Goal: Task Accomplishment & Management: Manage account settings

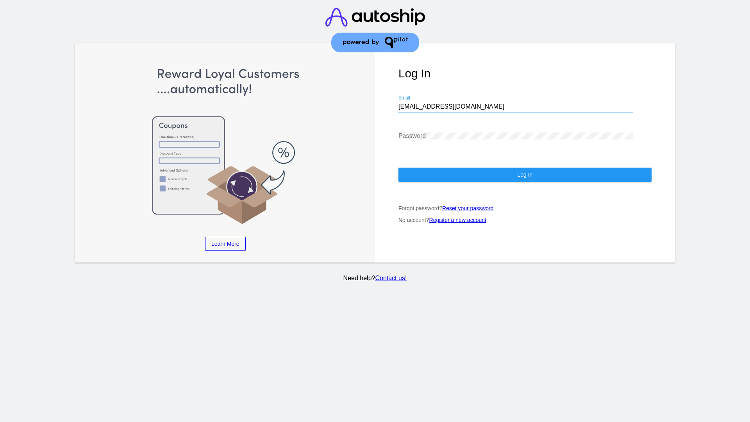
type input "[EMAIL_ADDRESS][DOMAIN_NAME]"
click at [524, 175] on span "Log In" at bounding box center [524, 174] width 15 height 6
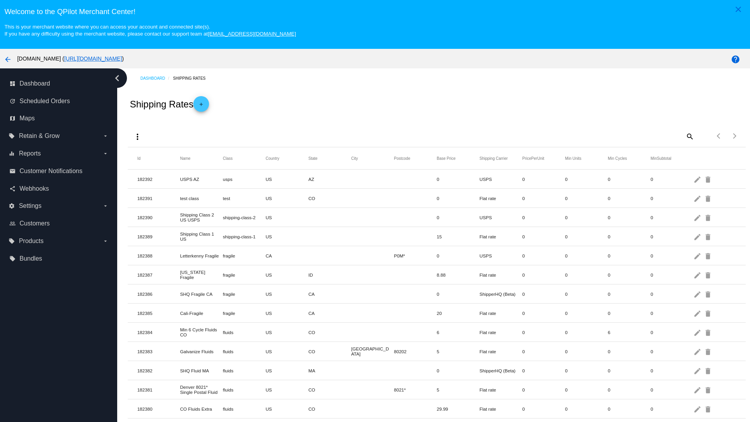
click at [203, 104] on mat-icon "add" at bounding box center [200, 106] width 9 height 9
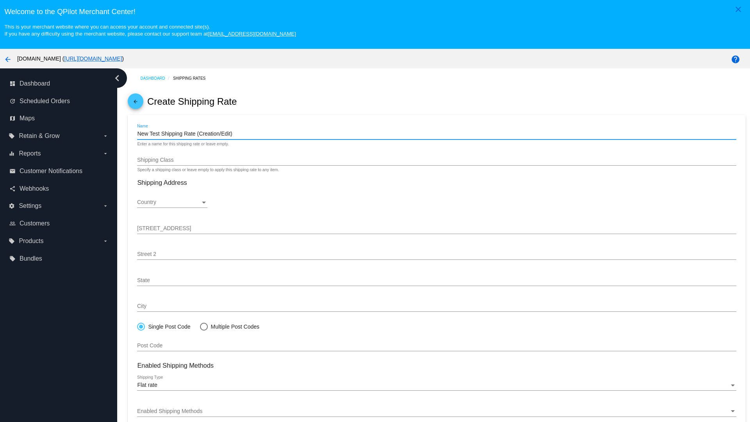
type input "New Test Shipping Rate (Creation/Edit)"
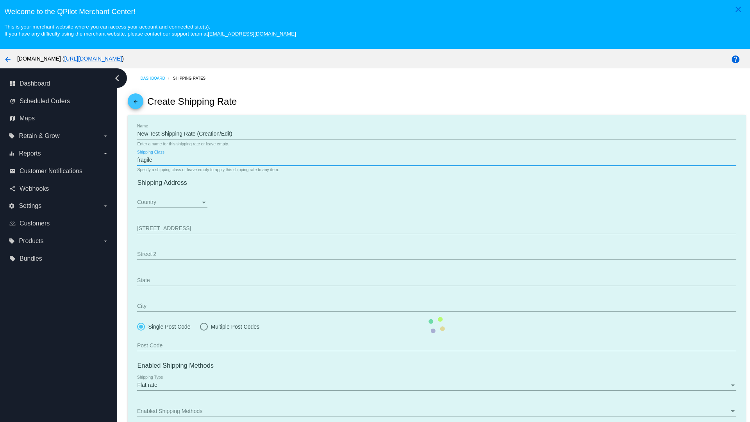
type input "fragile"
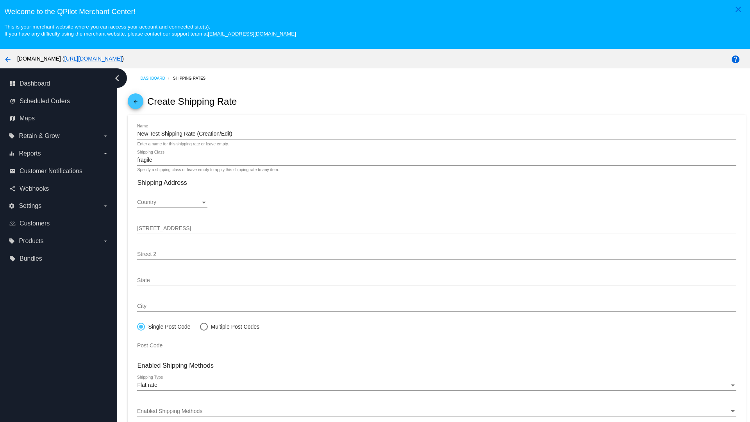
click at [172, 202] on div "Country" at bounding box center [168, 202] width 63 height 6
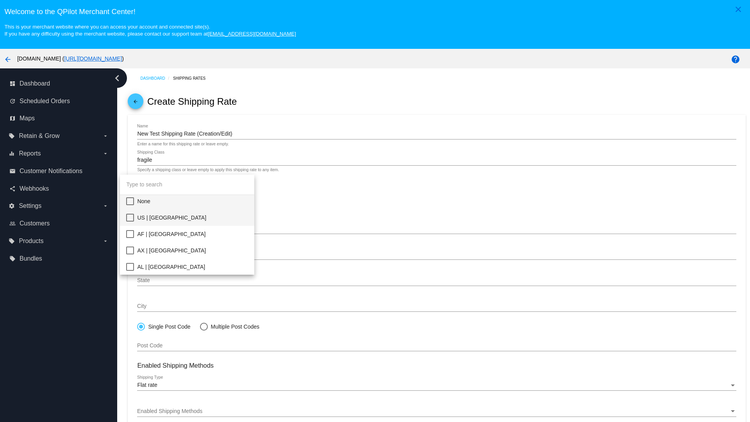
click at [192, 217] on span "US | USA" at bounding box center [192, 217] width 111 height 16
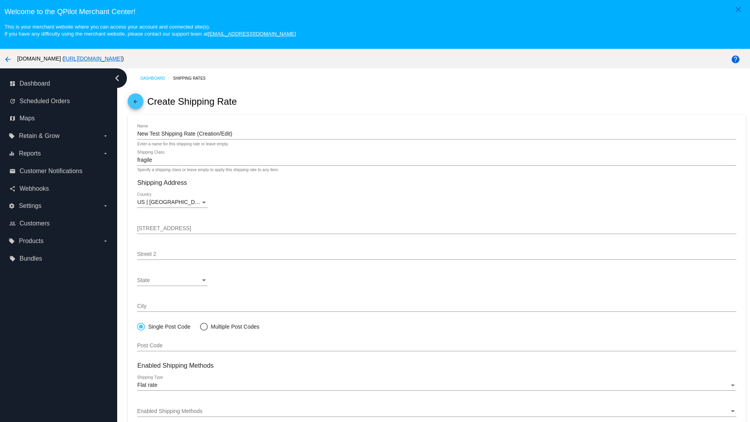
click at [172, 280] on div "State" at bounding box center [168, 280] width 63 height 6
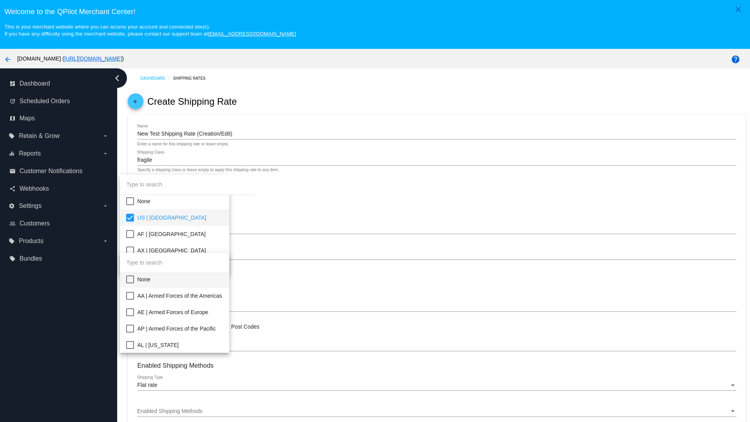
click at [192, 419] on span "CA | California" at bounding box center [180, 427] width 86 height 16
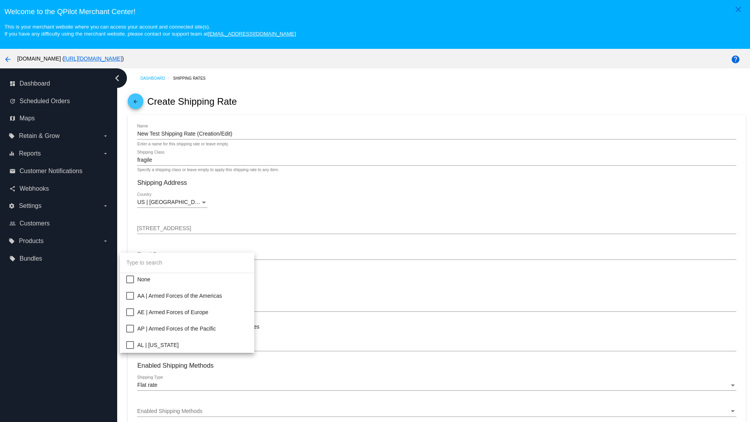
scroll to position [124, 0]
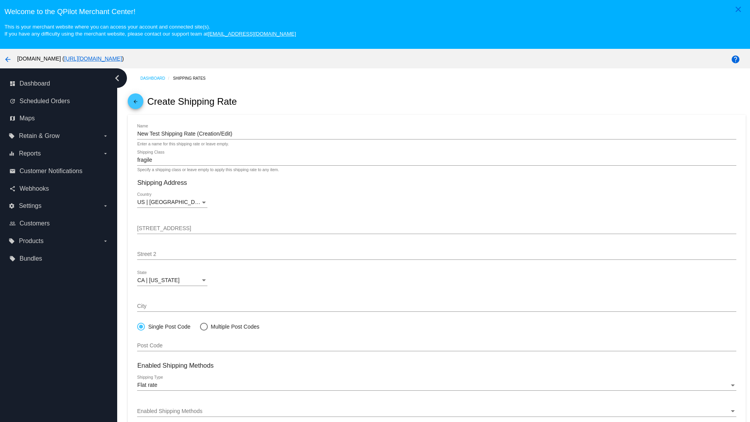
click at [437, 411] on div "Enabled Shipping Methods" at bounding box center [433, 411] width 592 height 6
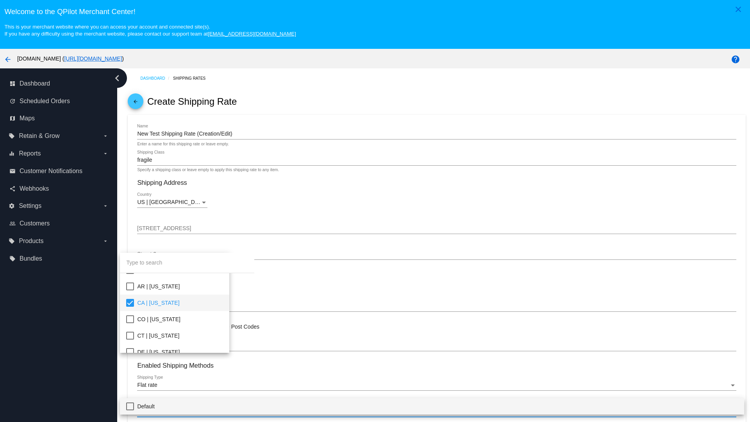
click at [432, 406] on span "Default" at bounding box center [437, 406] width 600 height 16
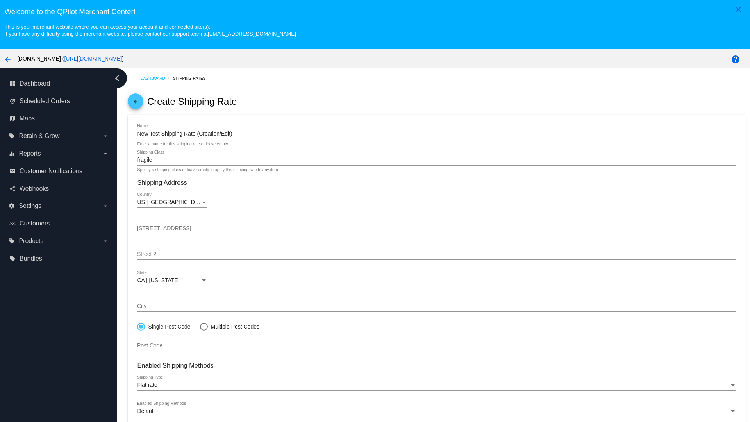
scroll to position [49, 0]
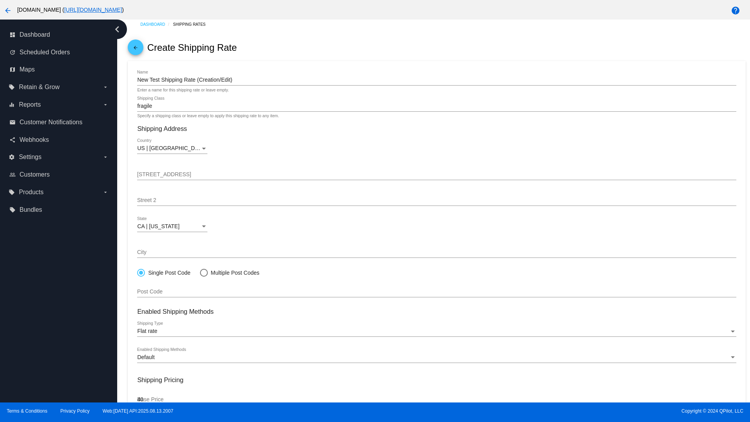
type input "40"
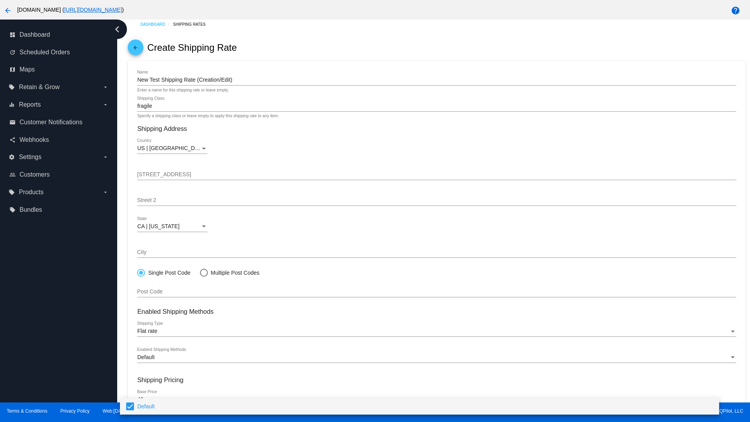
scroll to position [84, 0]
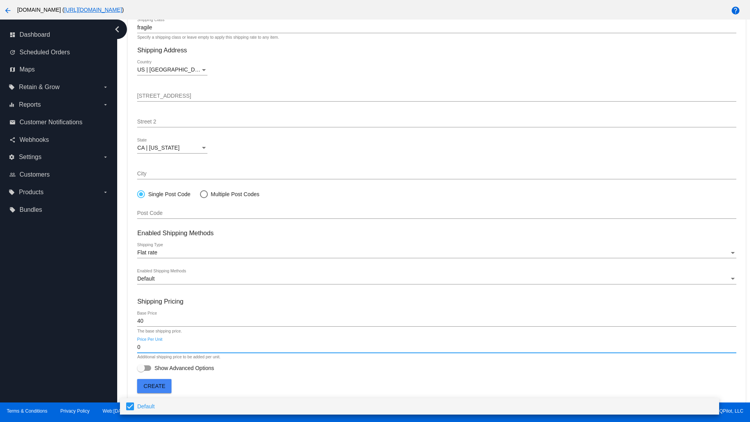
type input "0"
click at [175, 368] on span "Show Advanced Options" at bounding box center [184, 368] width 60 height 8
click at [141, 371] on input "Show Advanced Options" at bounding box center [141, 371] width 0 height 0
checkbox input "true"
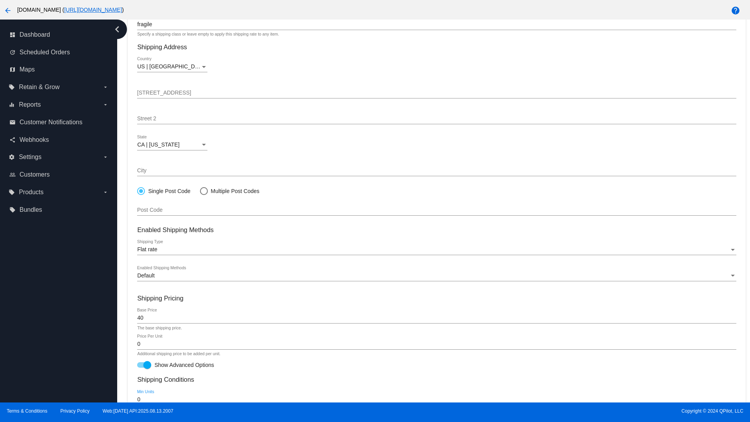
type input "0"
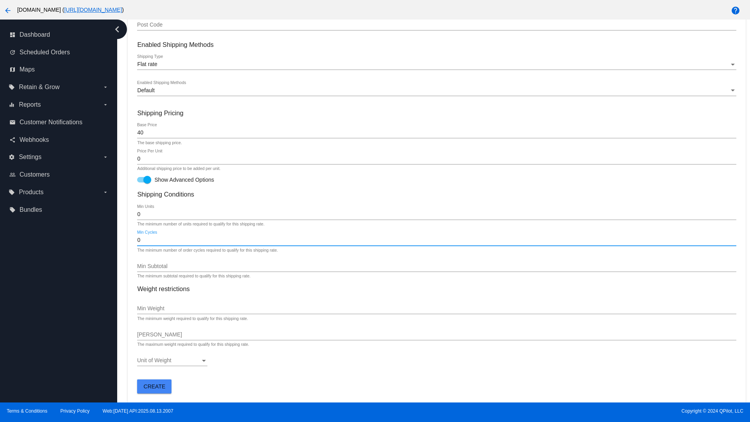
type input "0"
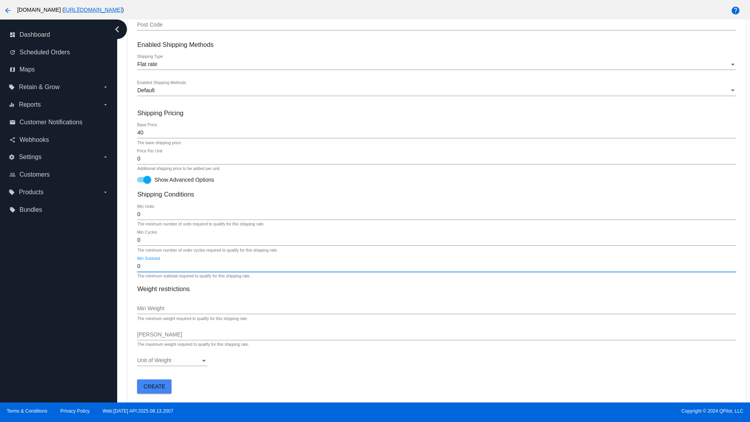
type input "0"
click at [154, 386] on span "Create" at bounding box center [155, 386] width 22 height 6
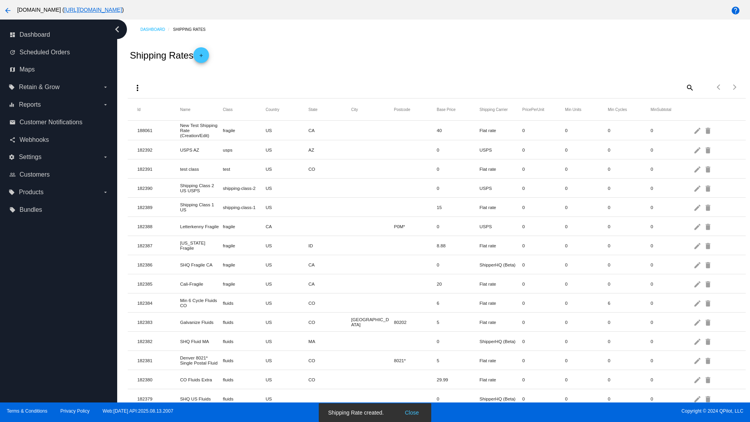
click at [698, 130] on mat-icon "edit" at bounding box center [697, 130] width 9 height 12
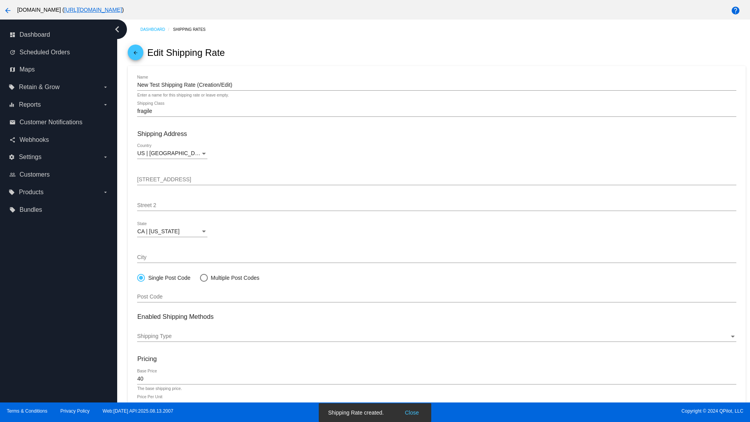
click at [203, 277] on div at bounding box center [203, 277] width 0 height 0
click at [200, 277] on input "Multiple Post Codes" at bounding box center [200, 277] width 0 height 0
radio input "true"
click at [163, 294] on span "Add Post Codes" at bounding box center [162, 294] width 39 height 6
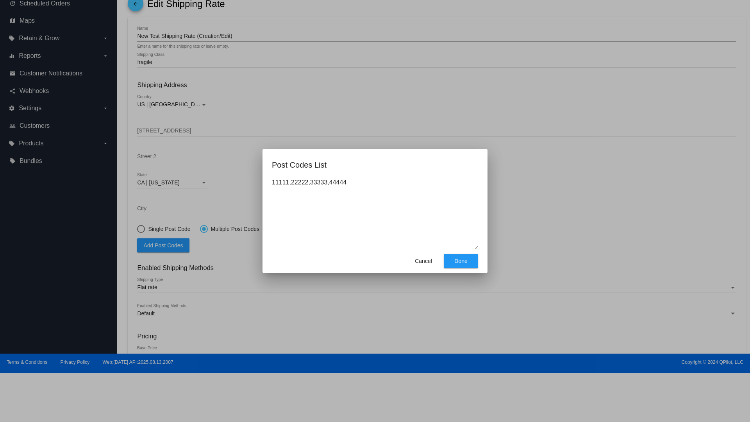
type textarea "11111,22222,33333,44444"
click at [461, 261] on span "Done" at bounding box center [460, 261] width 13 height 6
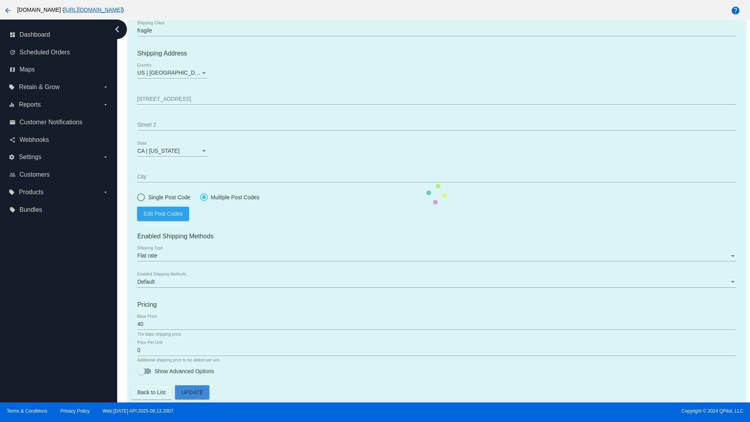
click at [203, 197] on div at bounding box center [204, 197] width 4 height 4
click at [200, 197] on input "Multiple Post Codes" at bounding box center [200, 197] width 0 height 0
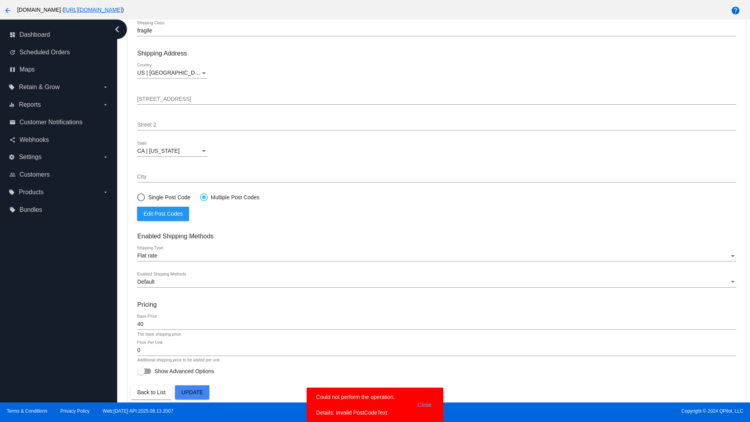
click at [163, 213] on span "Edit Post Codes" at bounding box center [162, 213] width 39 height 6
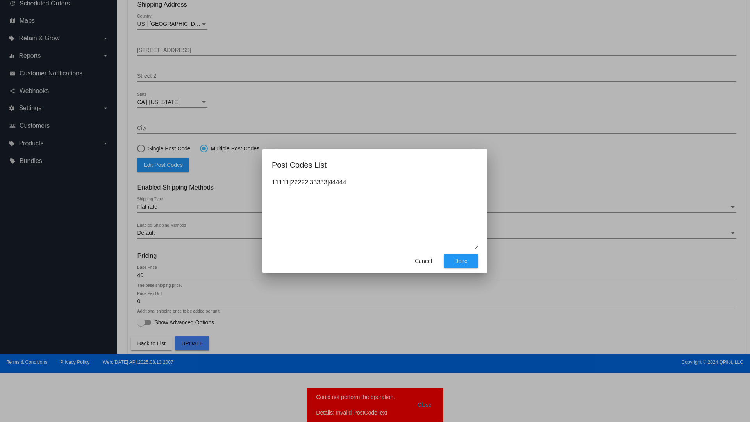
type textarea "11111|22222|33333|44444"
click at [461, 261] on span "Done" at bounding box center [460, 261] width 13 height 6
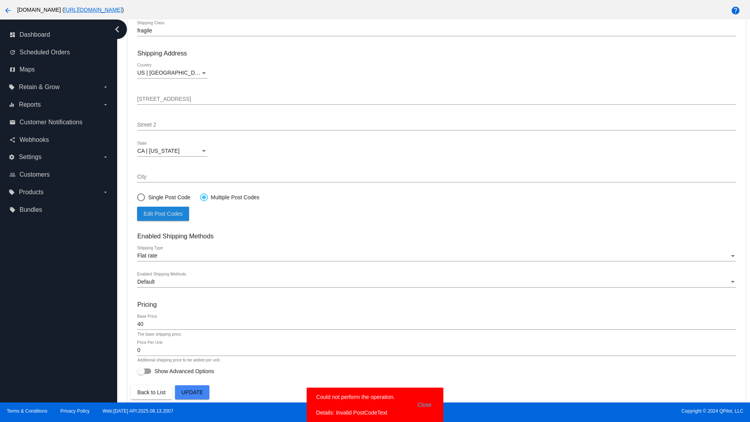
click at [192, 392] on span "Update" at bounding box center [192, 392] width 22 height 6
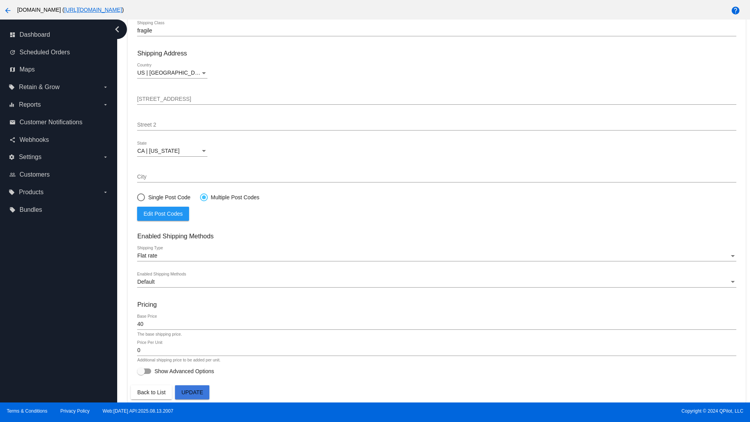
click at [203, 197] on div at bounding box center [204, 197] width 4 height 4
click at [200, 197] on input "Multiple Post Codes" at bounding box center [200, 197] width 0 height 0
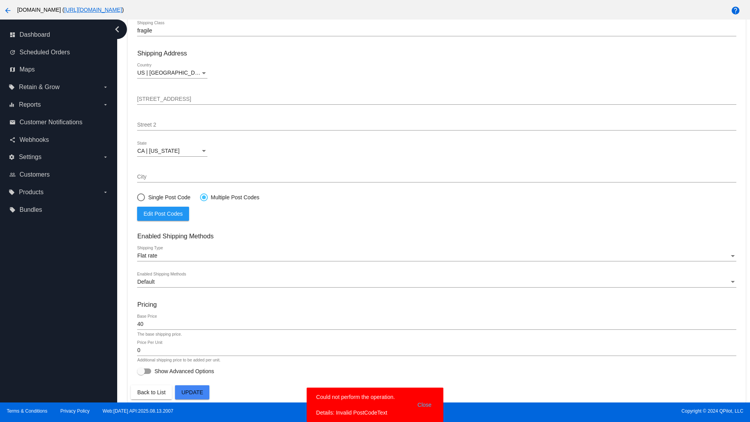
click at [163, 213] on span "Edit Post Codes" at bounding box center [162, 213] width 39 height 6
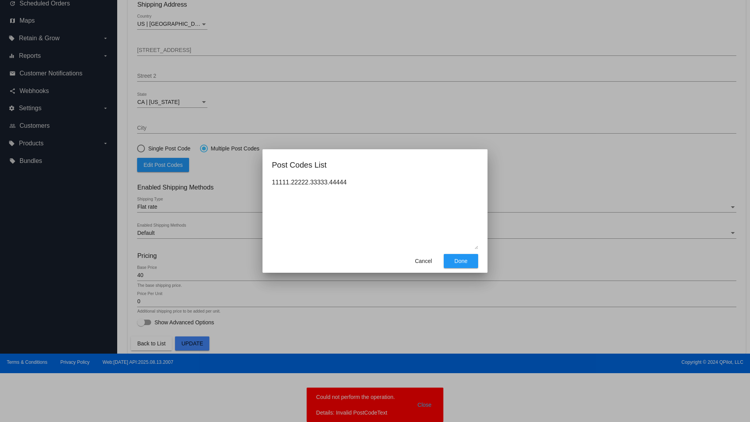
type textarea "11111.22222.33333.44444"
click at [461, 261] on span "Done" at bounding box center [460, 261] width 13 height 6
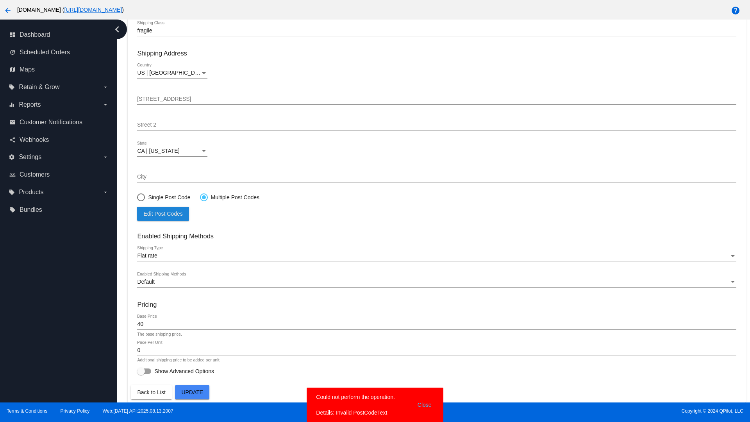
click at [192, 392] on span "Update" at bounding box center [192, 392] width 22 height 6
